Goal: Information Seeking & Learning: Understand process/instructions

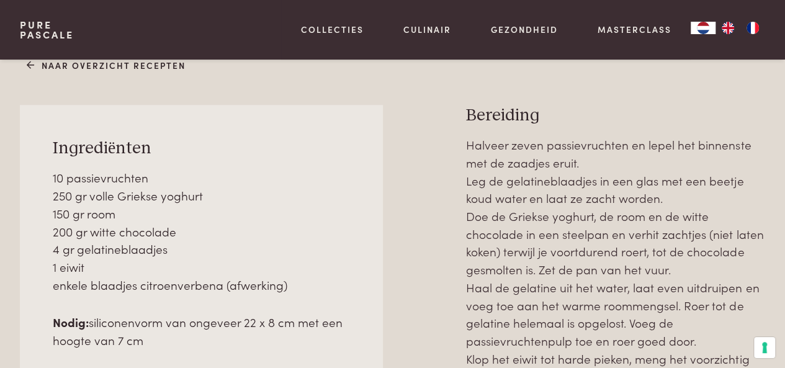
scroll to position [459, 0]
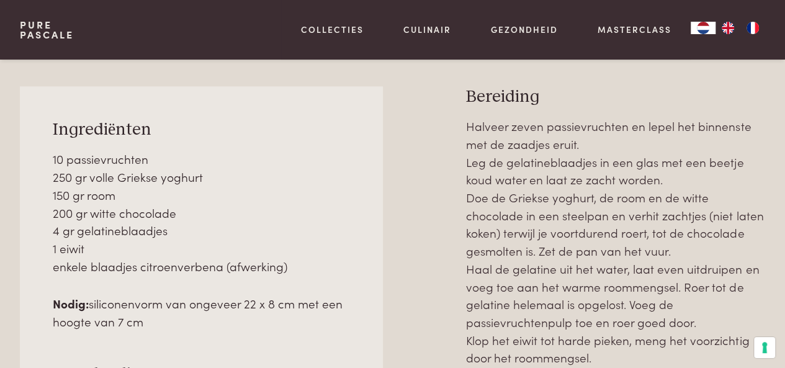
drag, startPoint x: 47, startPoint y: 158, endPoint x: 296, endPoint y: 261, distance: 269.3
click at [296, 261] on div "Ingrediënten 10 passievruchten 250 gr volle Griekse yoghurt 150 gr room 200 gr …" at bounding box center [201, 283] width 363 height 394
copy p "10 passievruchten 250 gr volle Griekse yoghurt 150 gr room 200 gr witte chocola…"
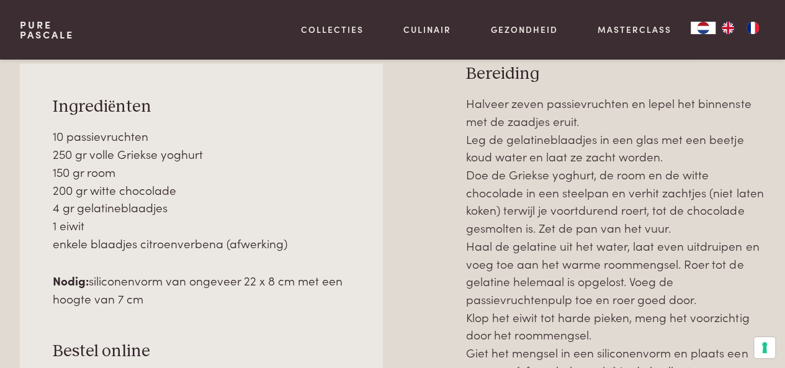
drag, startPoint x: 91, startPoint y: 282, endPoint x: 156, endPoint y: 298, distance: 67.1
click at [156, 298] on p "Nodig: siliconenvorm van ongeveer 22 x 8 cm met een hoogte van 7 cm" at bounding box center [201, 289] width 297 height 35
copy p "siliconenvorm van ongeveer 22 x 8 cm met een hoogte van 7 cm"
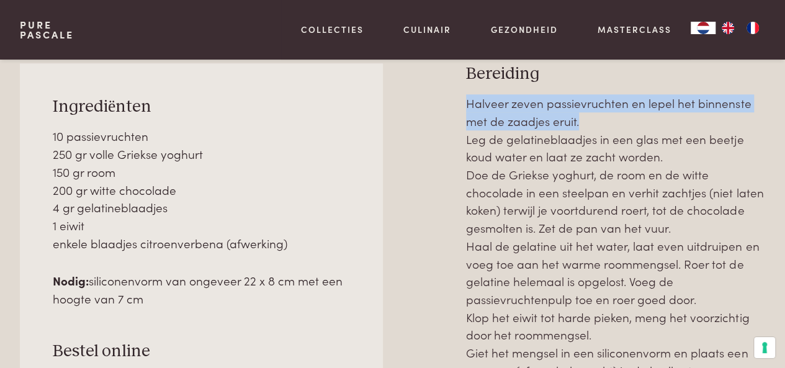
drag, startPoint x: 465, startPoint y: 102, endPoint x: 595, endPoint y: 123, distance: 131.4
click at [595, 123] on div "Ingrediënten 10 passievruchten 250 gr volle Griekse yoghurt 150 gr room 200 gr …" at bounding box center [392, 302] width 745 height 478
copy p "Halveer zeven passievruchten en lepel het binnenste met de zaadjes eruit."
drag, startPoint x: 464, startPoint y: 138, endPoint x: 674, endPoint y: 150, distance: 210.7
click at [674, 150] on div "Ingrediënten 10 passievruchten 250 gr volle Griekse yoghurt 150 gr room 200 gr …" at bounding box center [392, 302] width 745 height 478
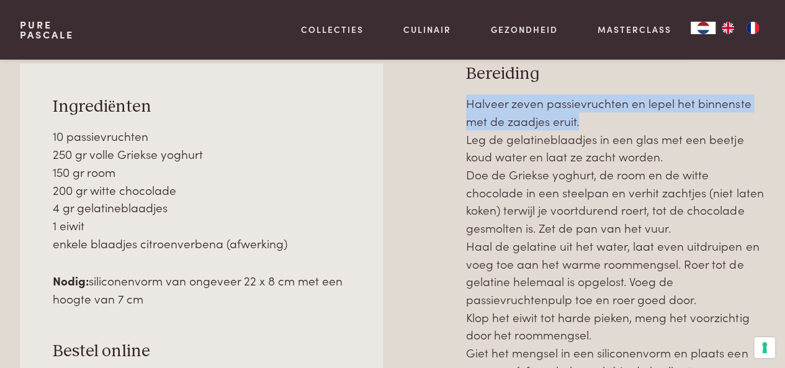
copy p "Leg de gelatineblaadjes in een glas met een beetje koud water en laat ze zacht …"
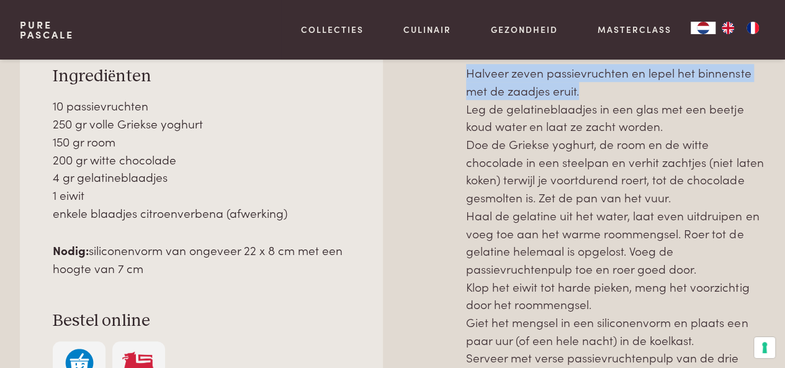
scroll to position [512, 0]
drag, startPoint x: 463, startPoint y: 141, endPoint x: 678, endPoint y: 197, distance: 221.8
click at [678, 197] on div "Ingrediënten 10 passievruchten 250 gr volle Griekse yoghurt 150 gr room 200 gr …" at bounding box center [392, 273] width 745 height 478
copy p "Doe de Griekse yoghurt, de room en de witte chocolade in een steelpan en verhit…"
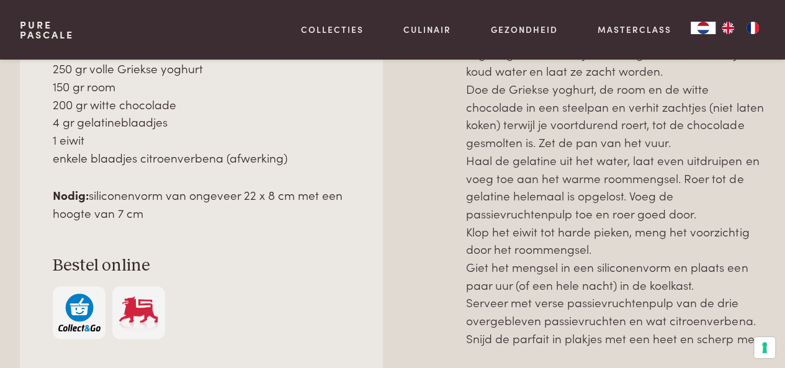
drag, startPoint x: 462, startPoint y: 156, endPoint x: 704, endPoint y: 205, distance: 246.4
click at [704, 205] on div "Ingrediënten 10 passievruchten 250 gr volle Griekse yoghurt 150 gr room 200 gr …" at bounding box center [392, 217] width 745 height 478
copy p "Haal de gelatine uit het water, laat even uitdruipen en voeg toe aan het warme …"
drag, startPoint x: 464, startPoint y: 229, endPoint x: 601, endPoint y: 255, distance: 139.0
click at [601, 255] on div "Ingrediënten 10 passievruchten 250 gr volle Griekse yoghurt 150 gr room 200 gr …" at bounding box center [392, 217] width 745 height 478
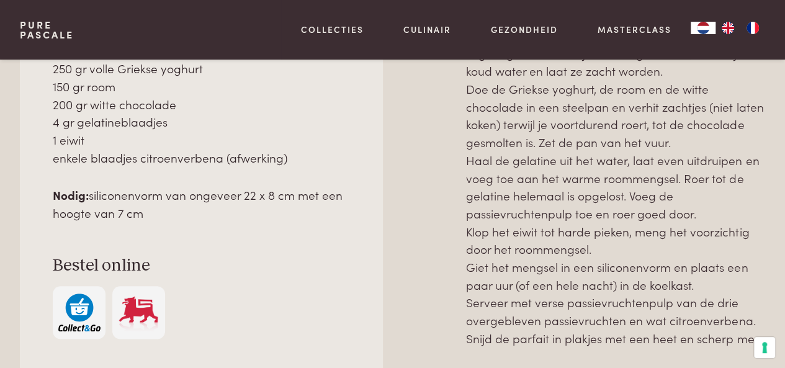
copy p "Klop het eiwit tot harde pieken, meng het voorzichtig door het roommengsel."
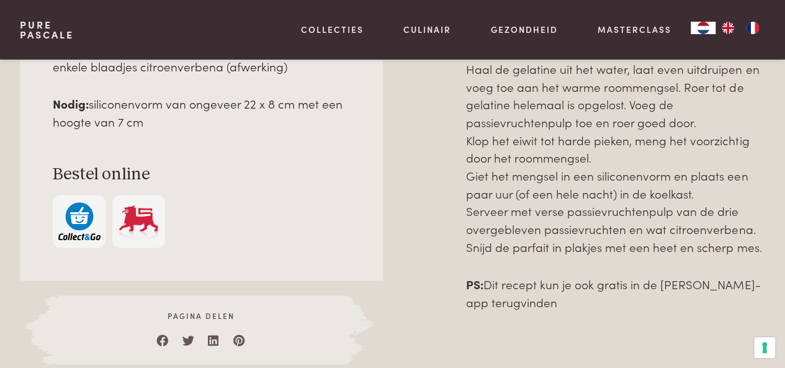
drag, startPoint x: 458, startPoint y: 179, endPoint x: 706, endPoint y: 199, distance: 249.0
click at [706, 199] on div "Ingrediënten 10 passievruchten 250 gr volle Griekse yoghurt 150 gr room 200 gr …" at bounding box center [392, 125] width 745 height 478
copy p "Giet het mengsel in een siliconenvorm en plaats een paar uur (of een hele nacht…"
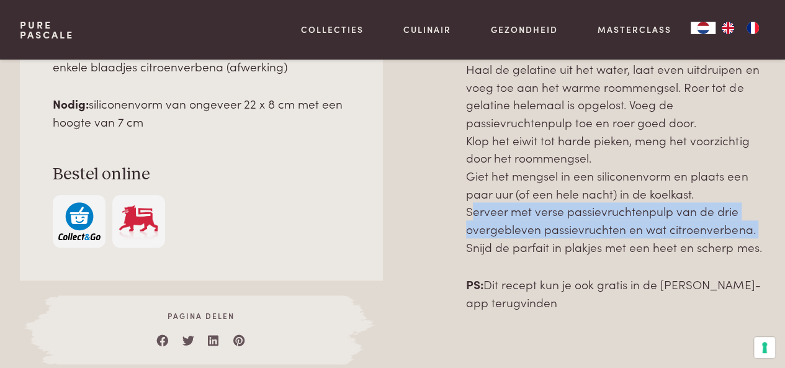
drag, startPoint x: 462, startPoint y: 207, endPoint x: 761, endPoint y: 234, distance: 300.9
click at [761, 234] on div "Ingrediënten 10 passievruchten 250 gr volle Griekse yoghurt 150 gr room 200 gr …" at bounding box center [392, 125] width 745 height 478
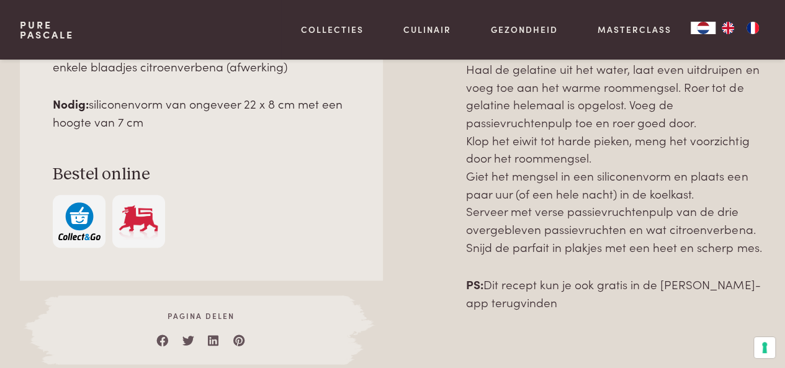
click at [704, 249] on p "Halveer zeven passievruchten en lepel het binnenste met de zaadjes eruit. Leg d…" at bounding box center [615, 86] width 299 height 338
drag, startPoint x: 467, startPoint y: 209, endPoint x: 768, endPoint y: 251, distance: 304.5
click at [768, 251] on div "Naar overzicht recepten Ingrediënten 10 passievruchten 250 gr volle Griekse yog…" at bounding box center [392, 100] width 785 height 528
copy p "Serveer met verse passievruchtenpulp van de drie overgebleven passievruchten en…"
